Goal: Transaction & Acquisition: Book appointment/travel/reservation

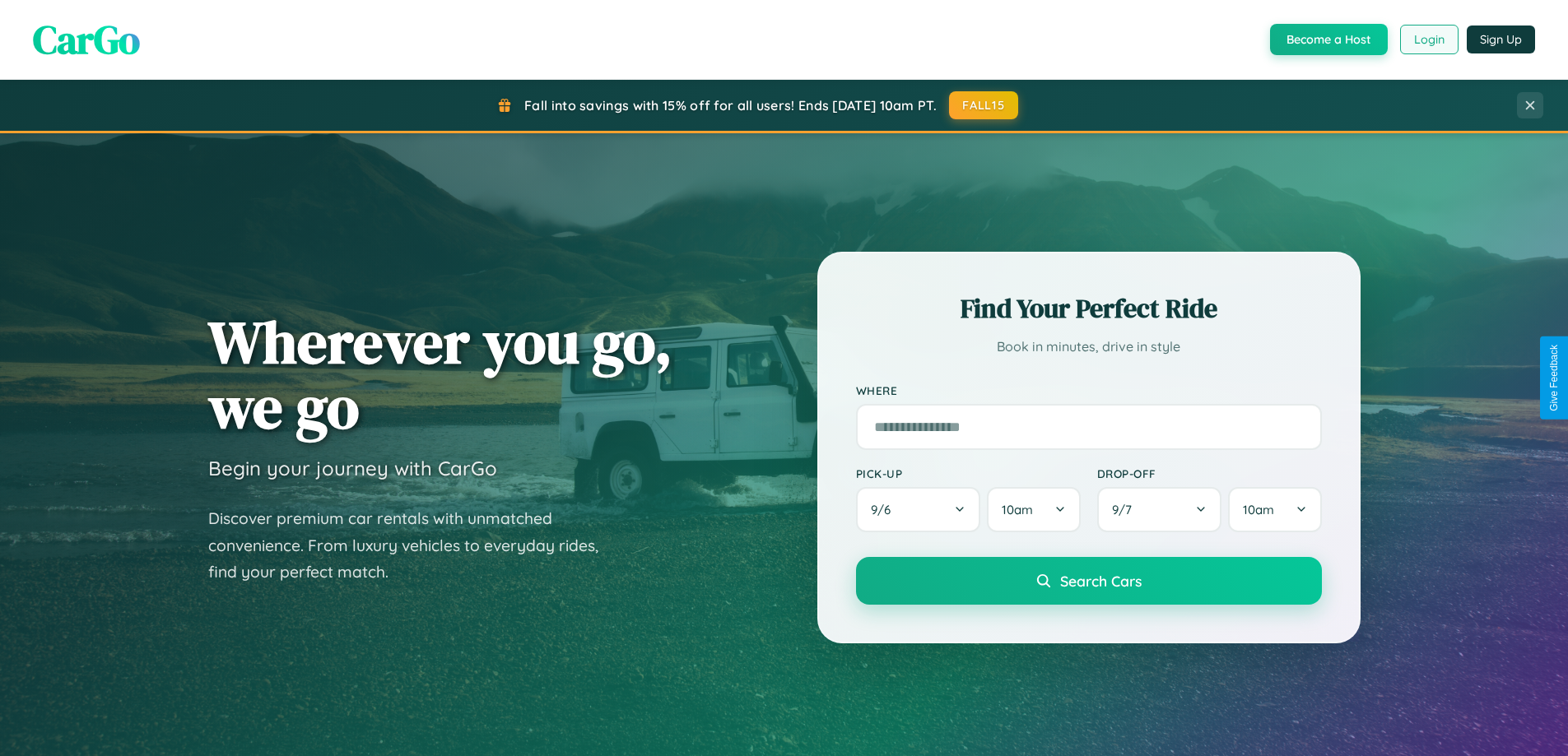
click at [1428, 40] on button "Login" at bounding box center [1429, 40] width 59 height 30
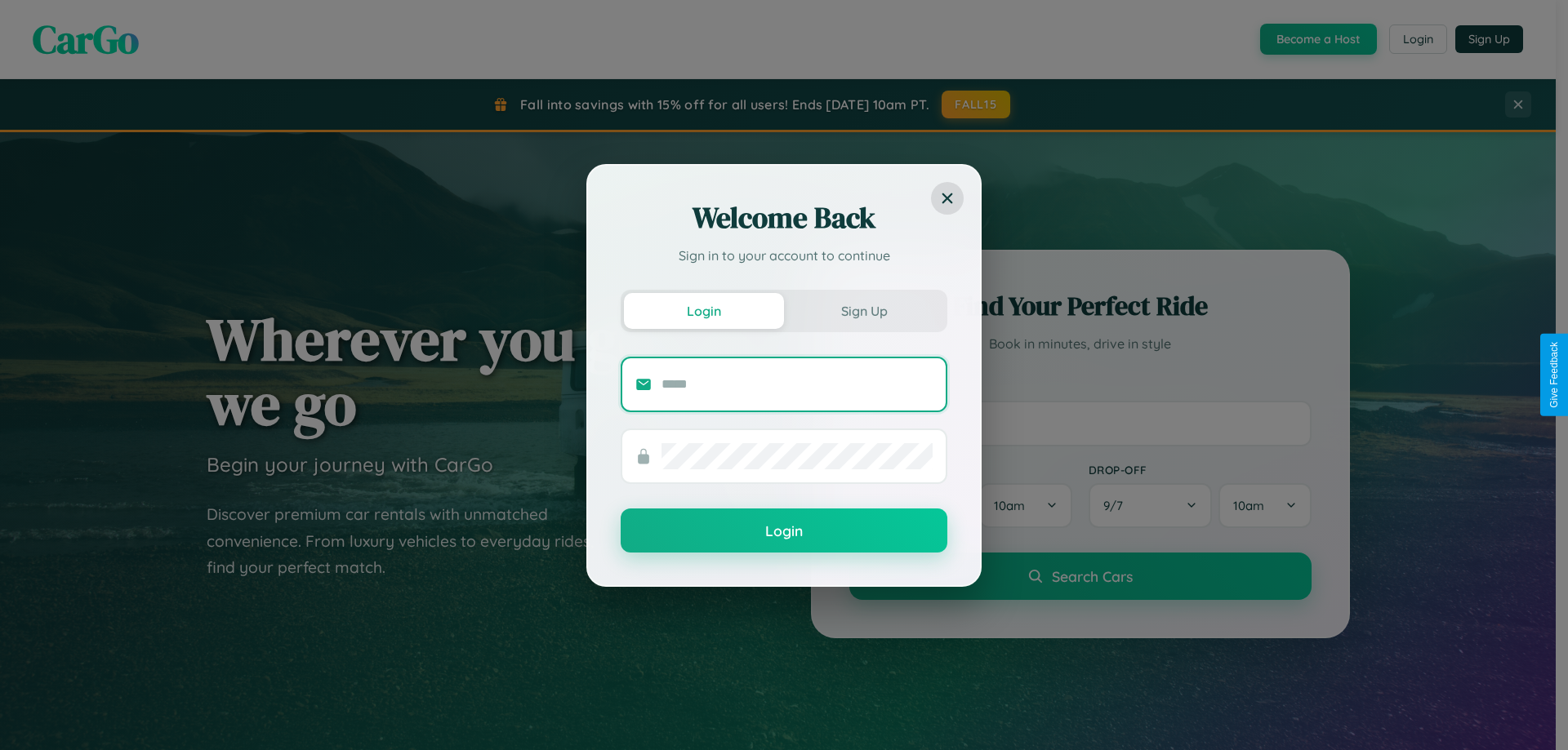
click at [797, 383] on input "text" at bounding box center [797, 384] width 271 height 26
type input "**********"
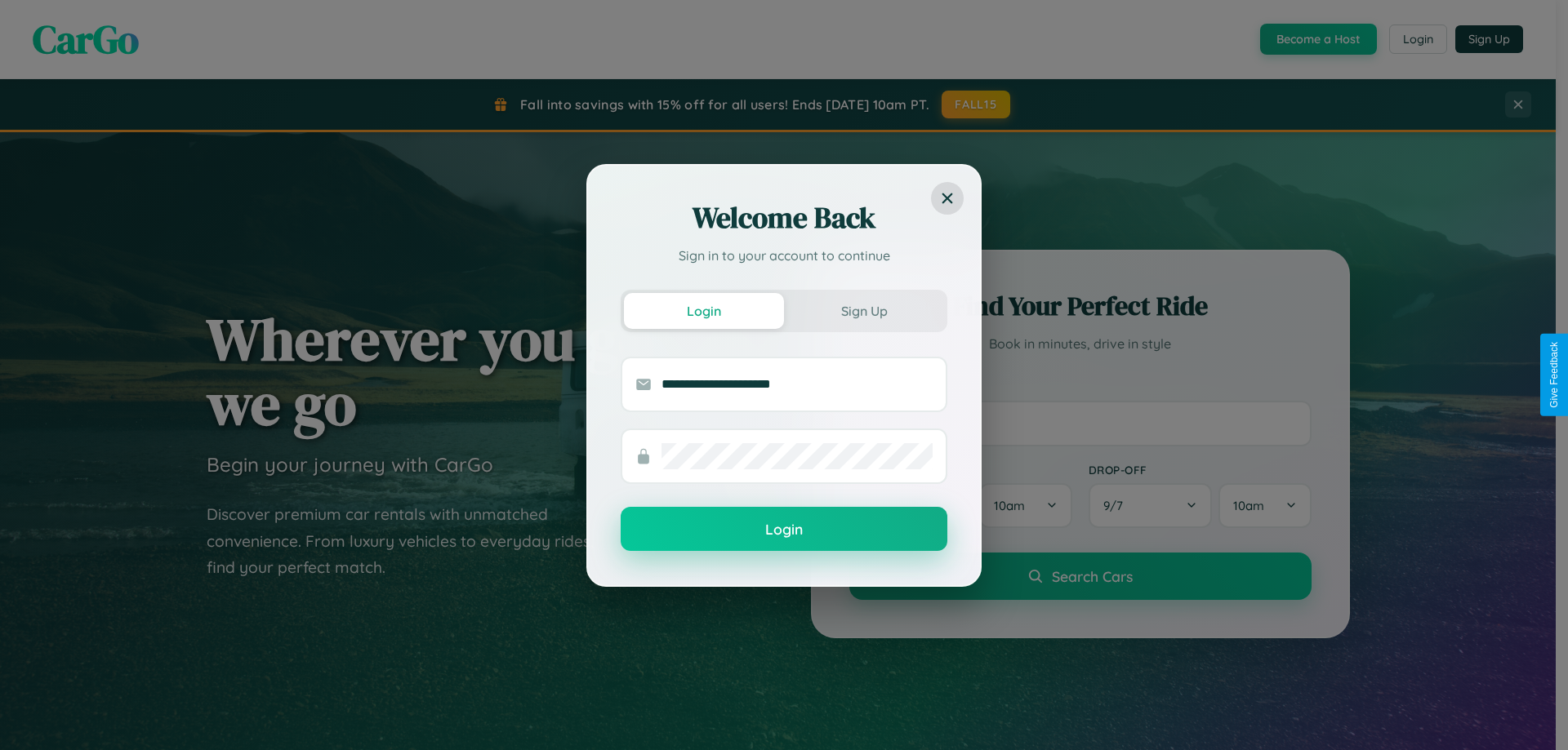
click at [784, 530] on button "Login" at bounding box center [784, 529] width 326 height 44
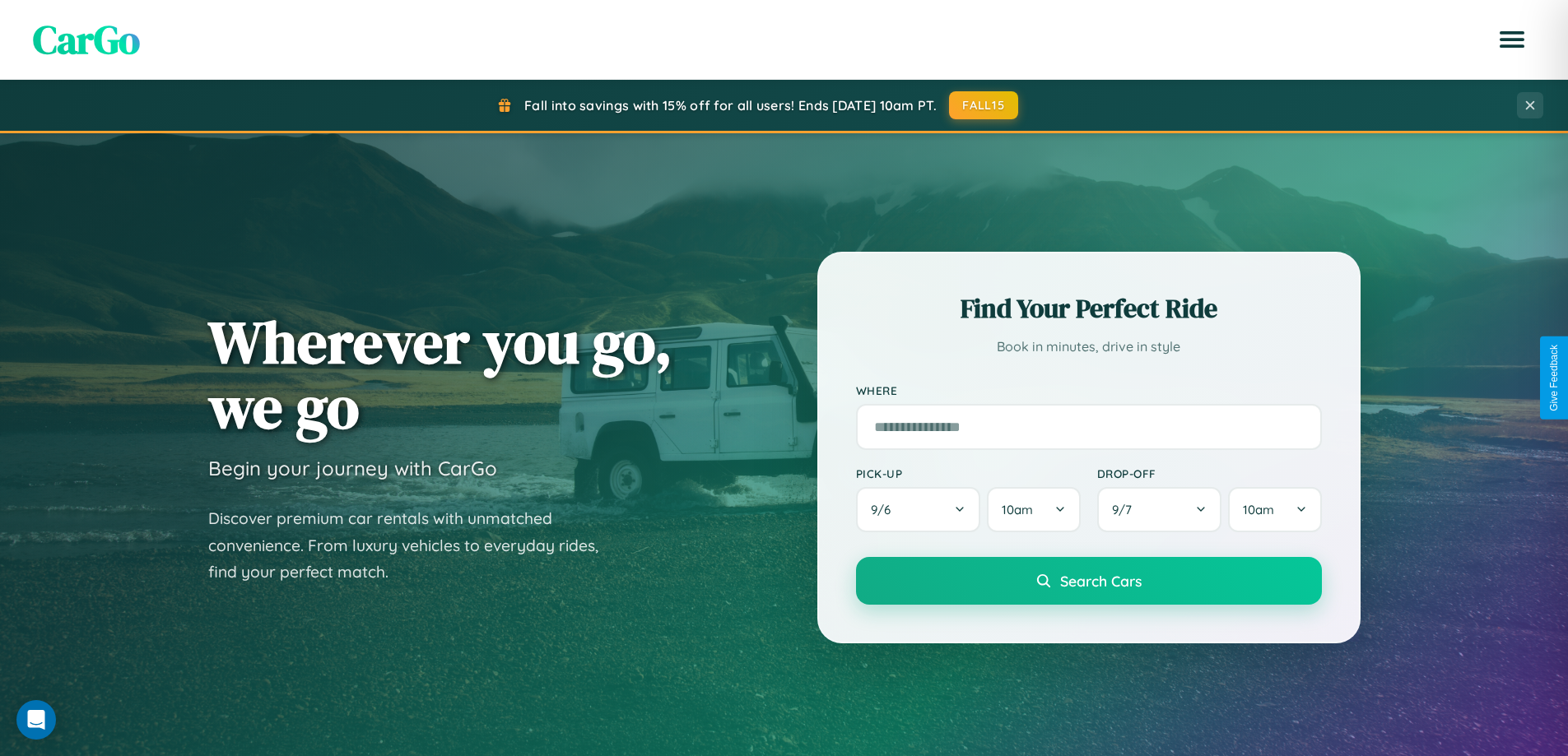
scroll to position [709, 0]
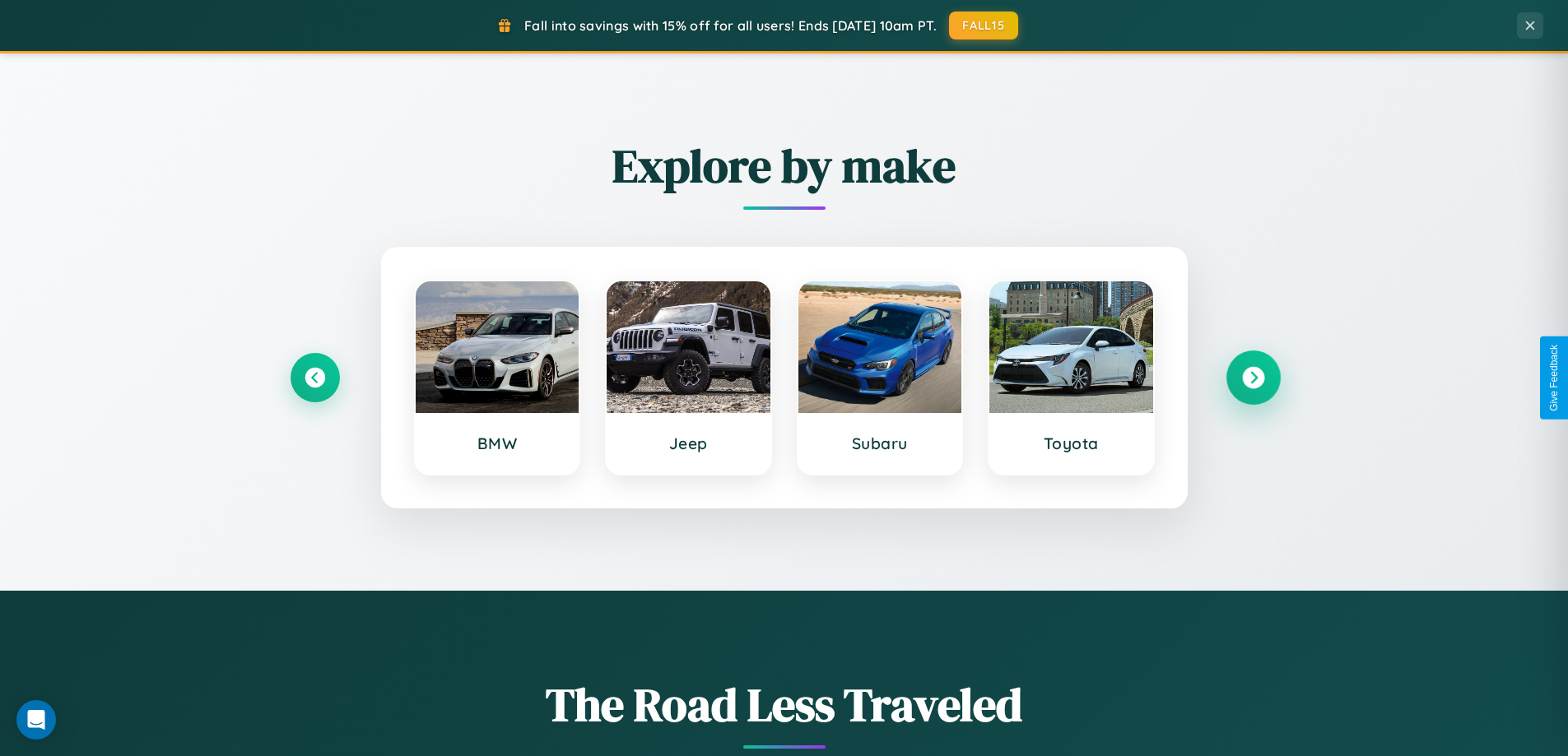
click at [1252, 378] on icon at bounding box center [1252, 378] width 22 height 22
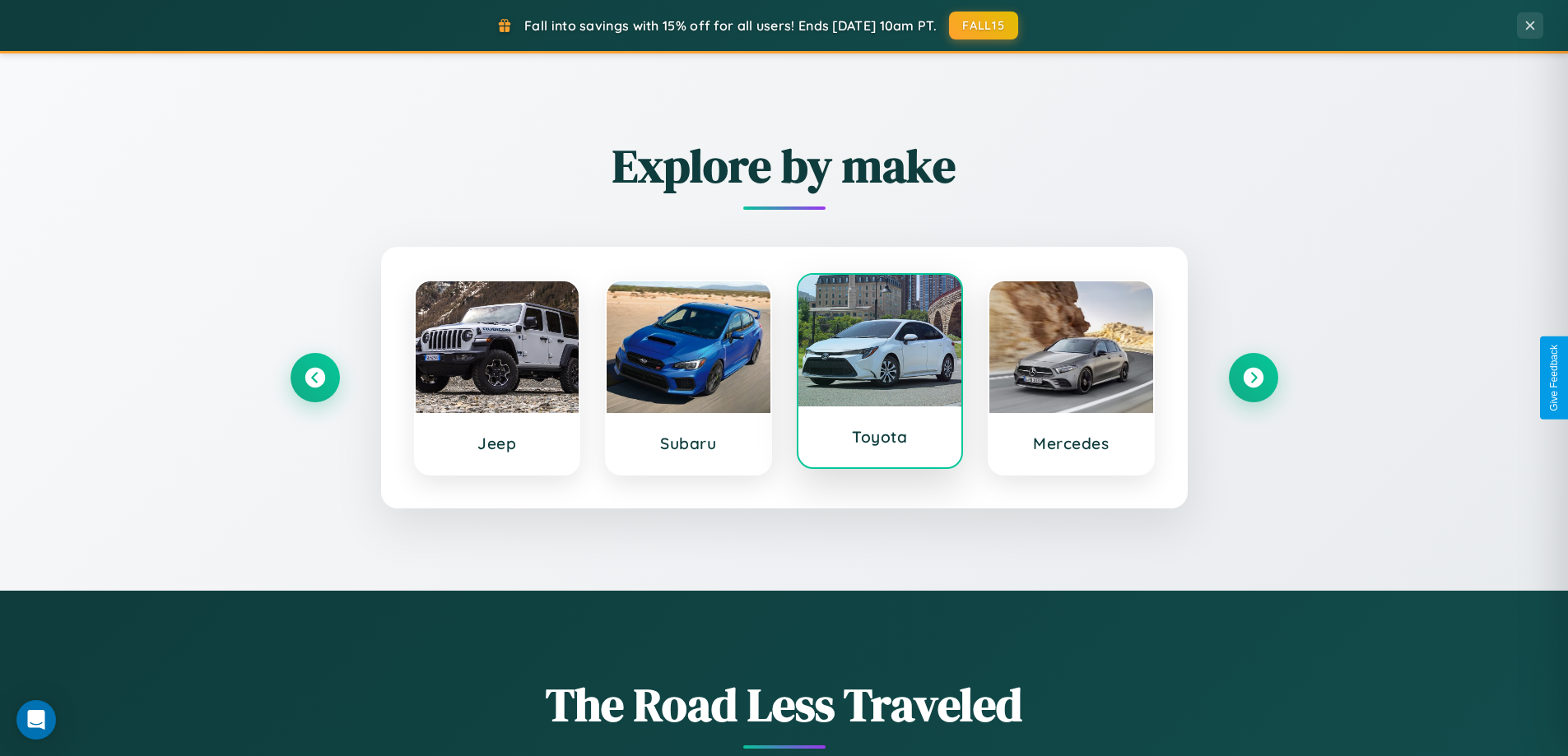
click at [879, 378] on div at bounding box center [880, 341] width 163 height 131
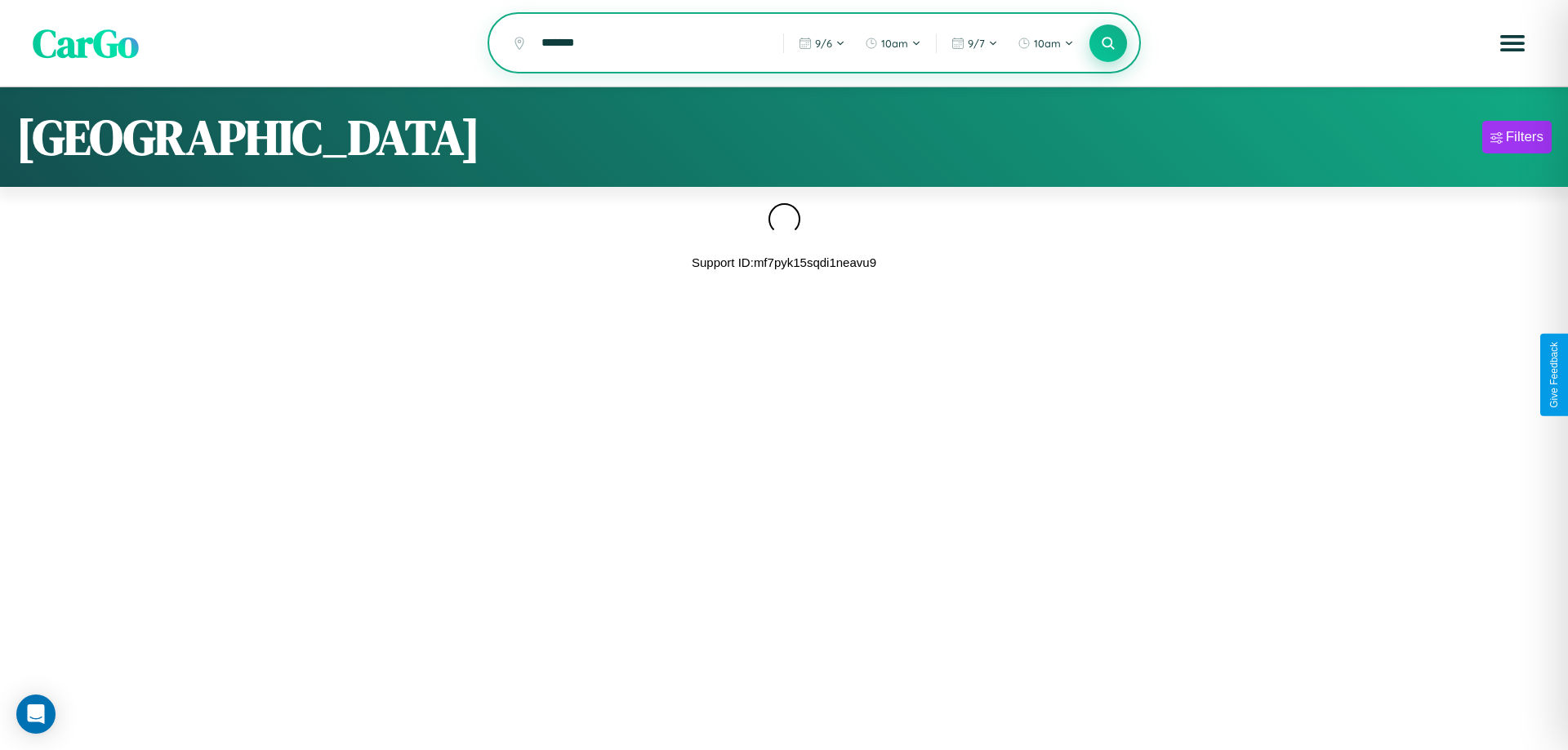
click at [1108, 44] on icon at bounding box center [1108, 43] width 16 height 16
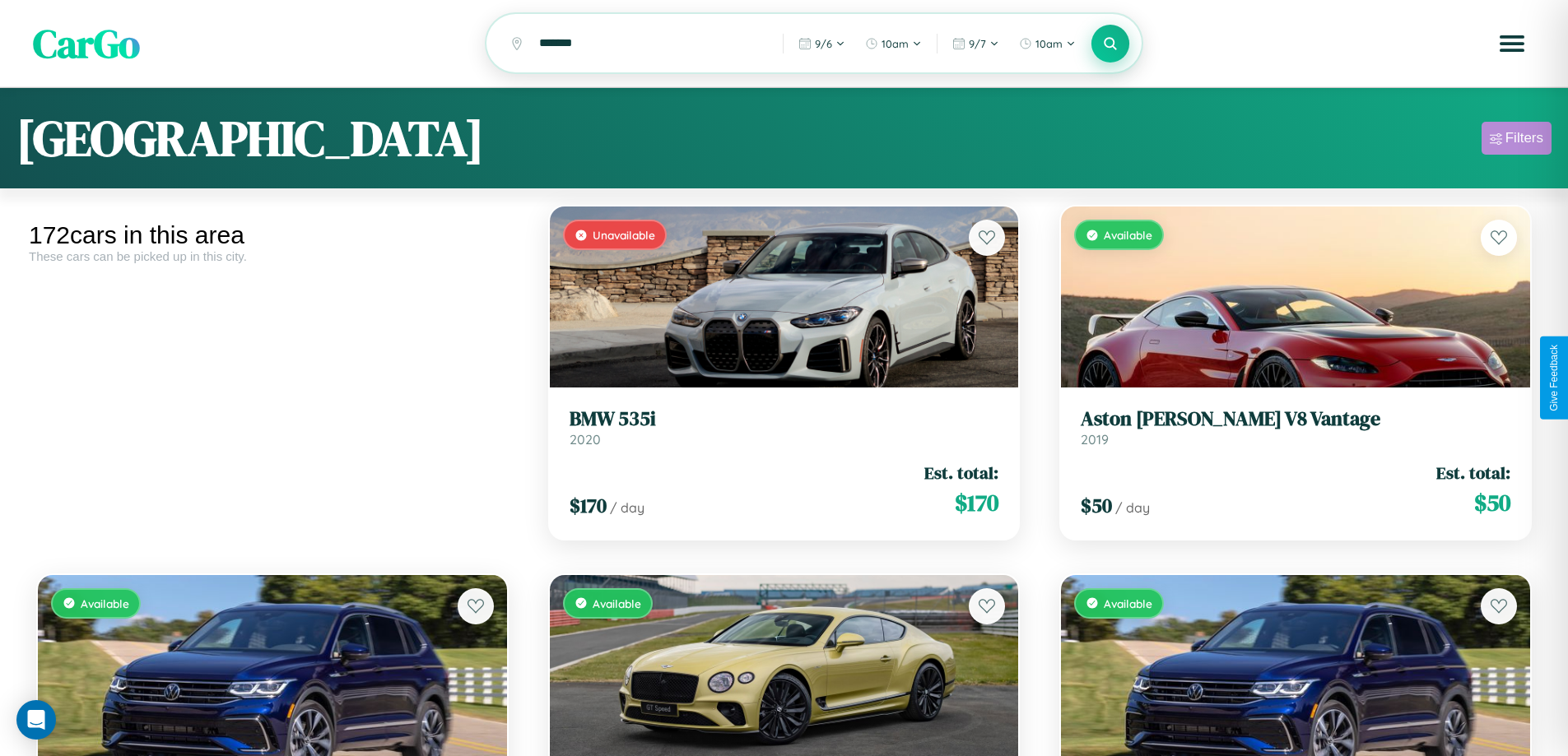
click at [1516, 140] on div "Filters" at bounding box center [1524, 138] width 38 height 17
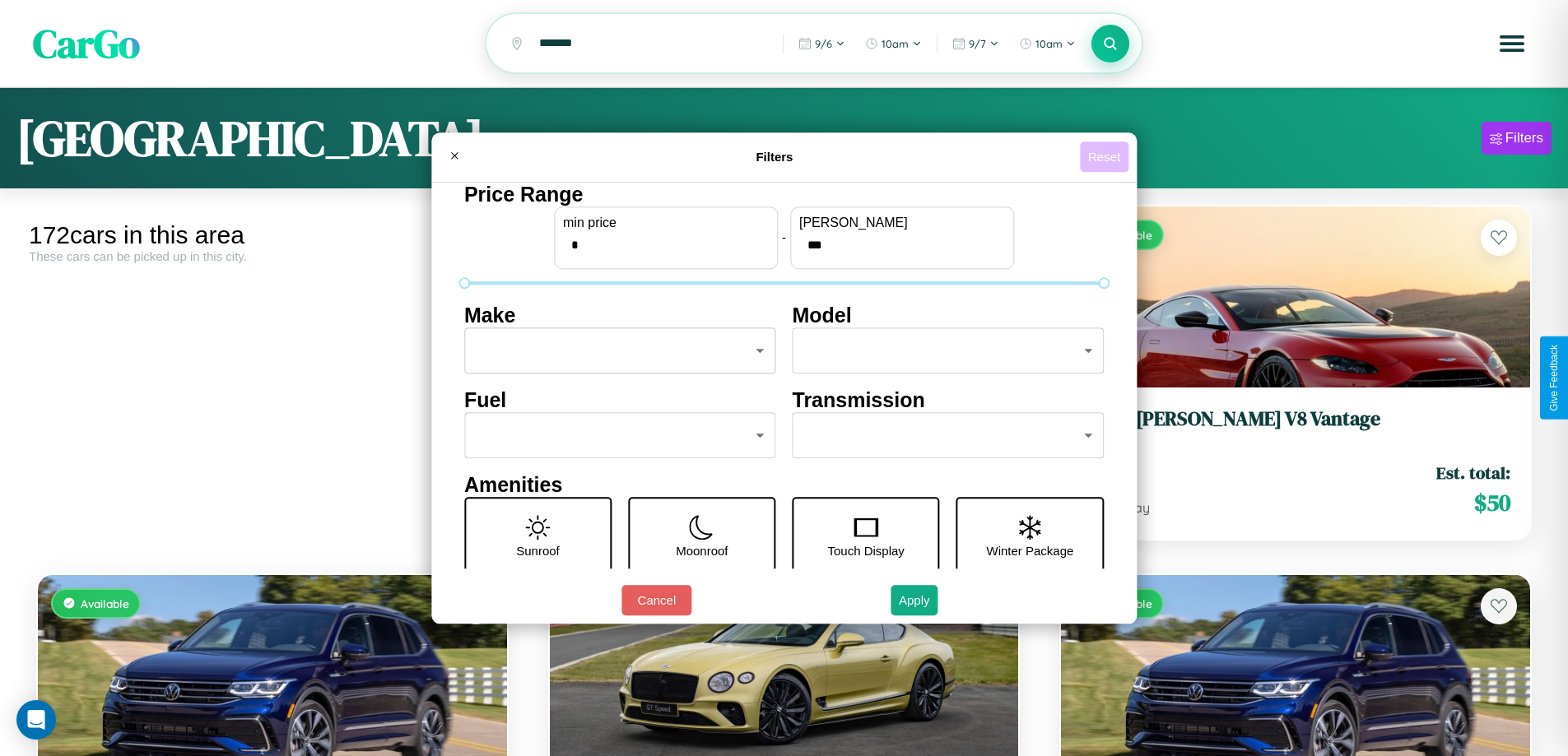
click at [1106, 156] on button "Reset" at bounding box center [1104, 156] width 49 height 31
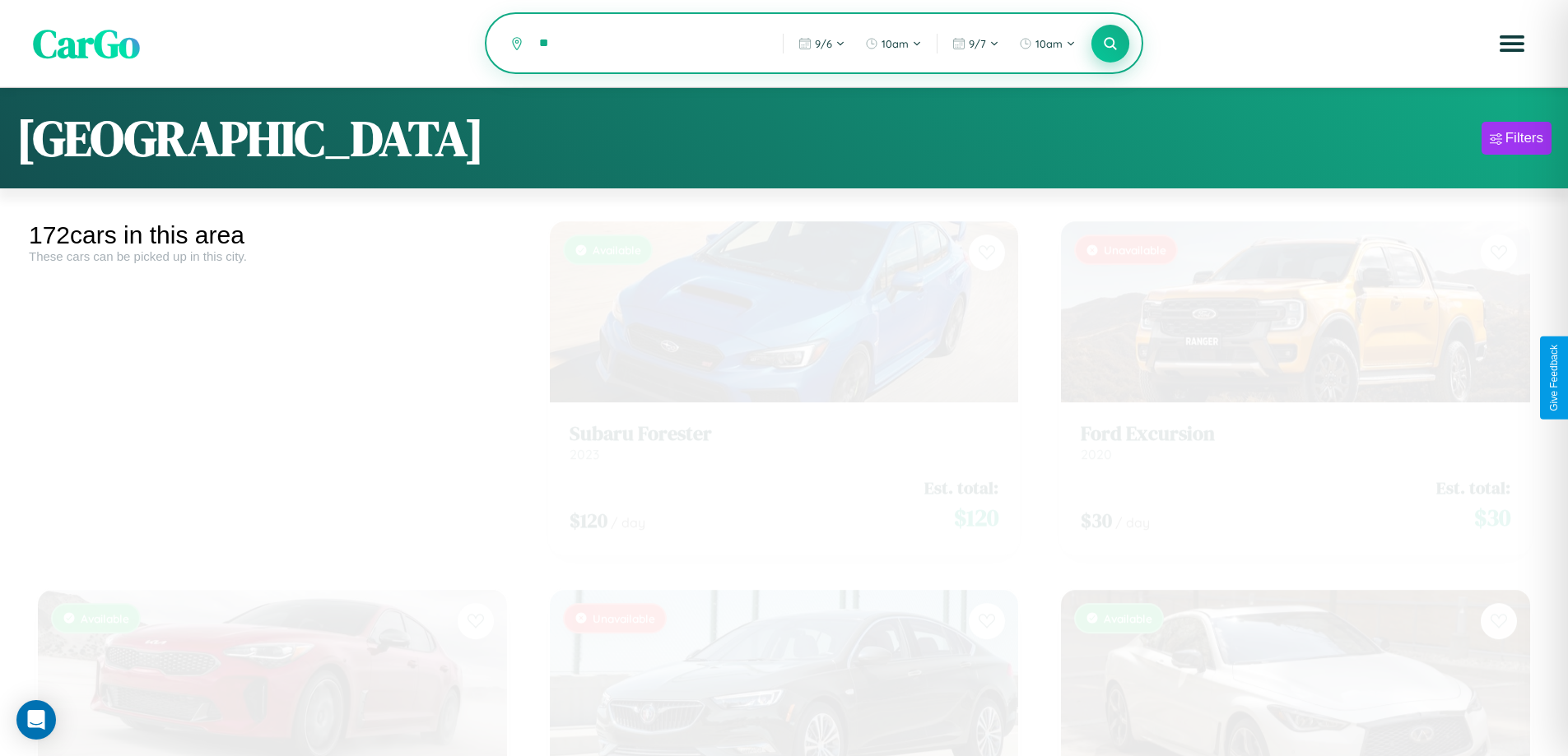
type input "*"
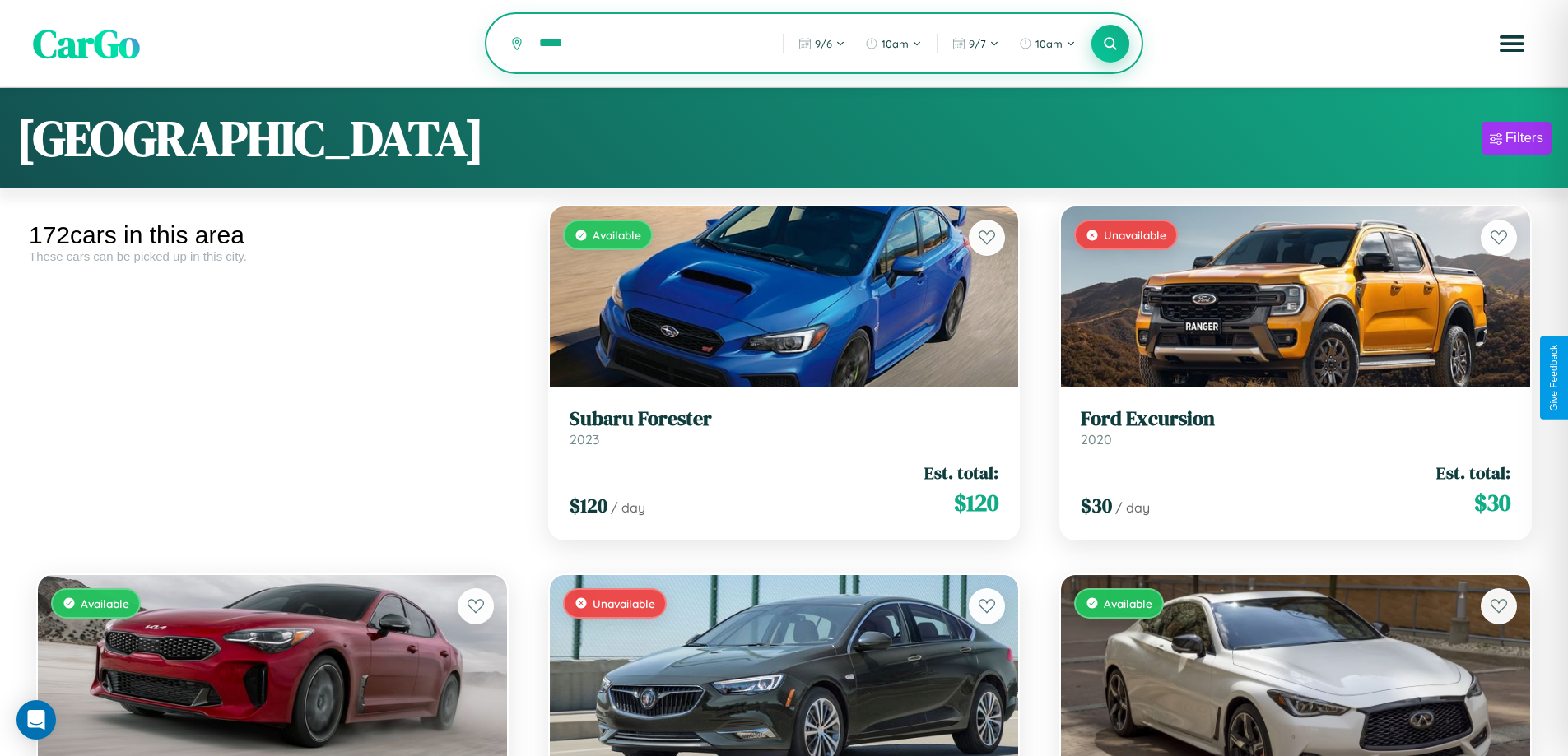
type input "*****"
click at [1110, 45] on icon at bounding box center [1111, 44] width 16 height 16
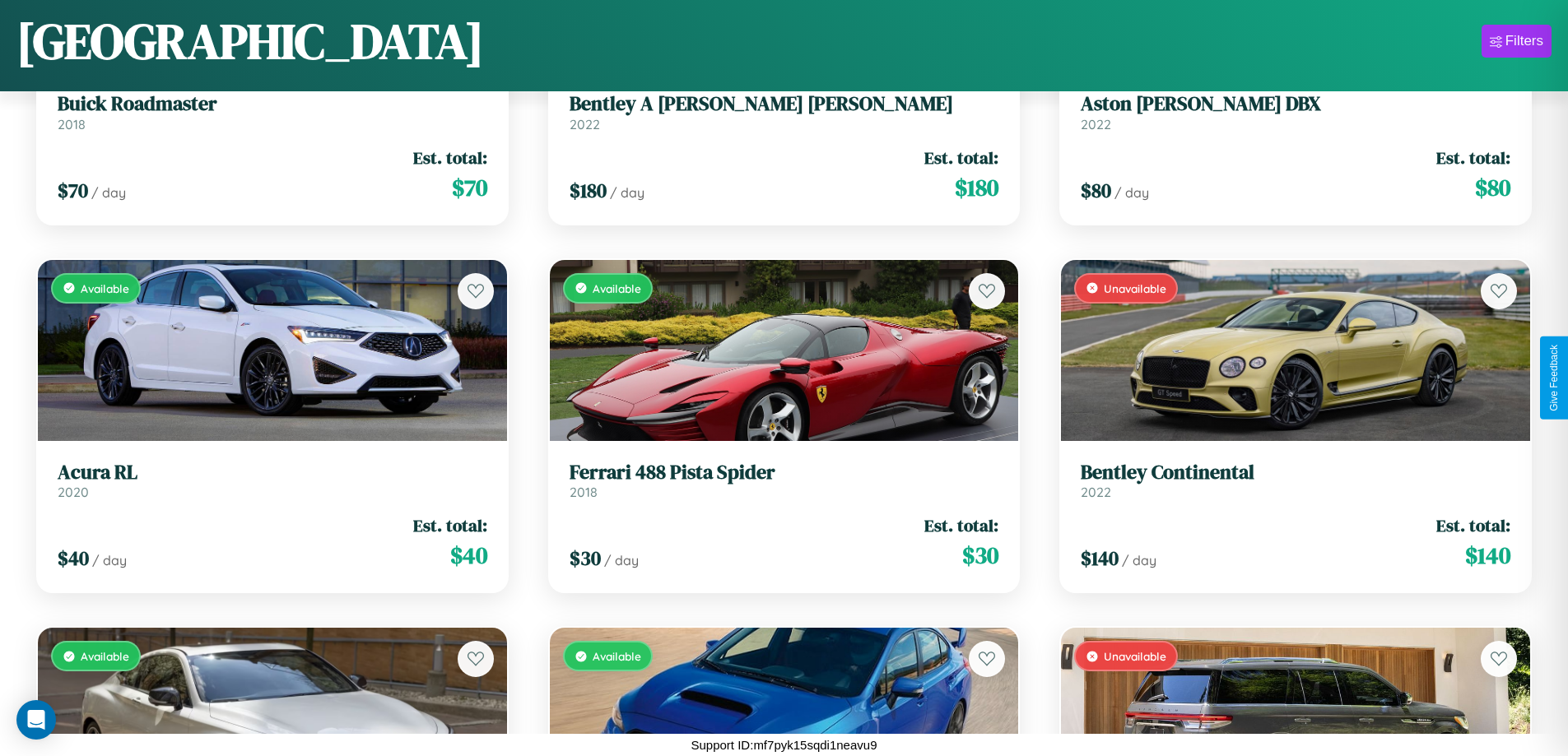
scroll to position [4774, 0]
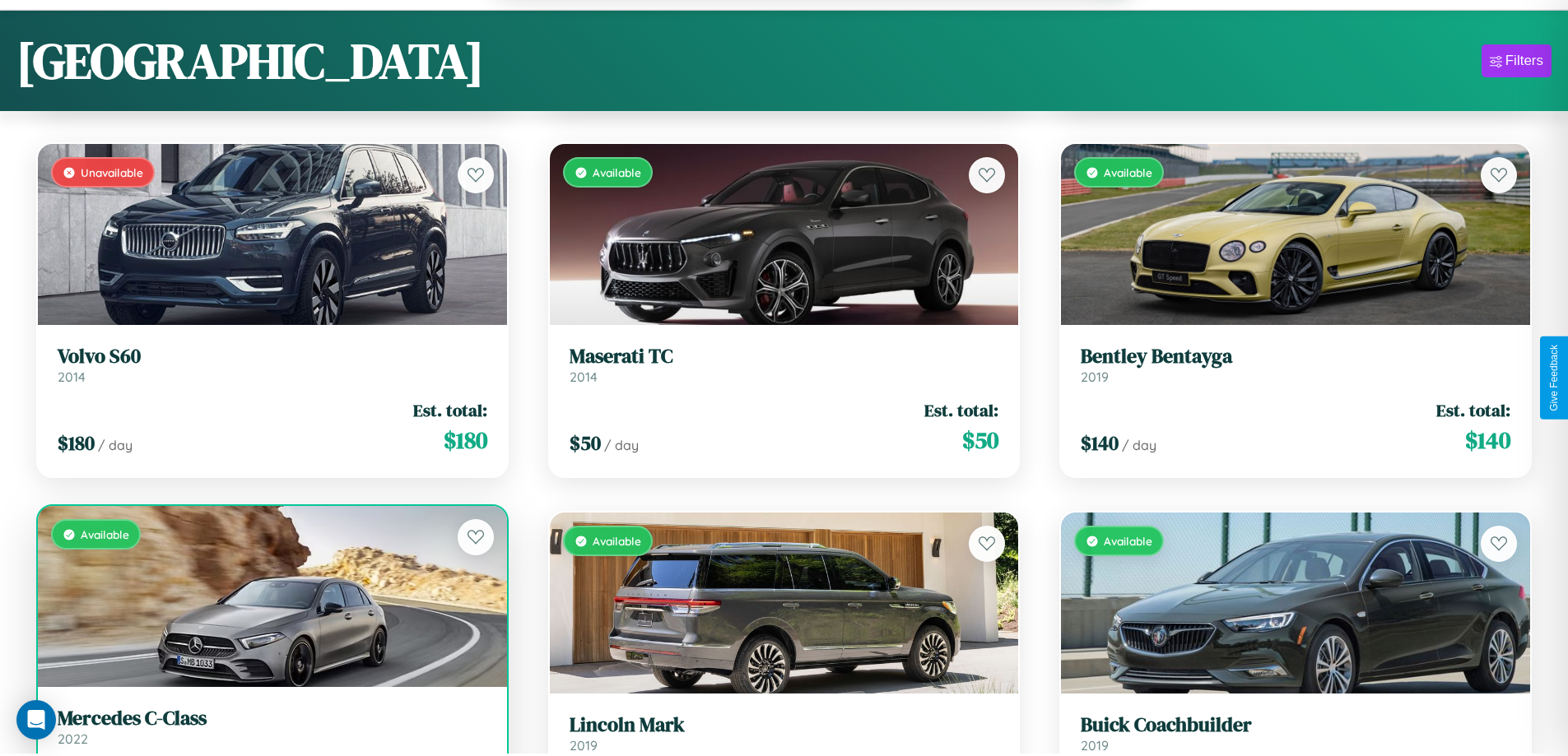
click at [270, 735] on link "Mercedes C-Class 2022" at bounding box center [272, 727] width 429 height 40
